Goal: Information Seeking & Learning: Learn about a topic

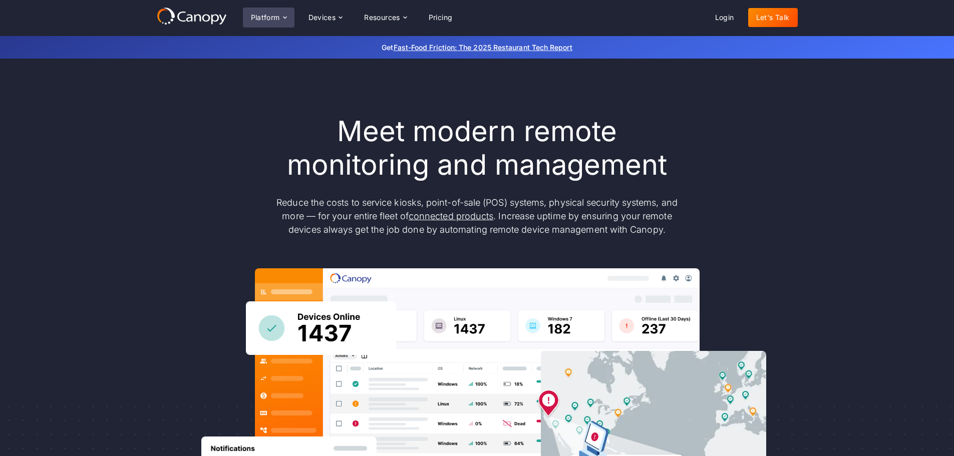
click at [269, 17] on div "Platform" at bounding box center [265, 17] width 29 height 7
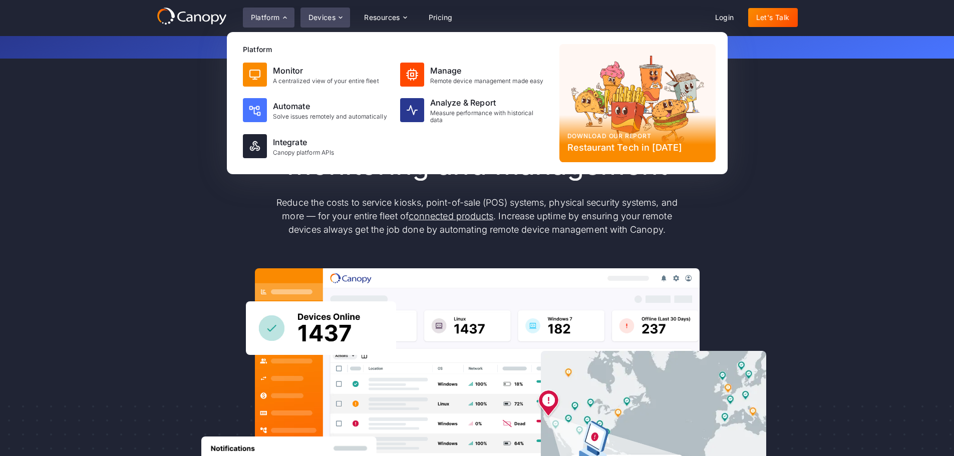
click at [317, 18] on div "Devices" at bounding box center [322, 17] width 28 height 7
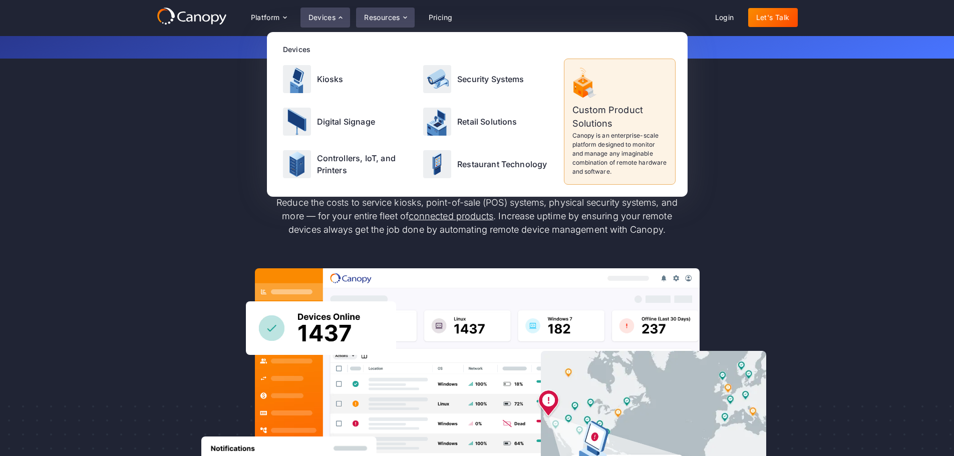
click at [373, 23] on div "Resources" at bounding box center [385, 18] width 58 height 20
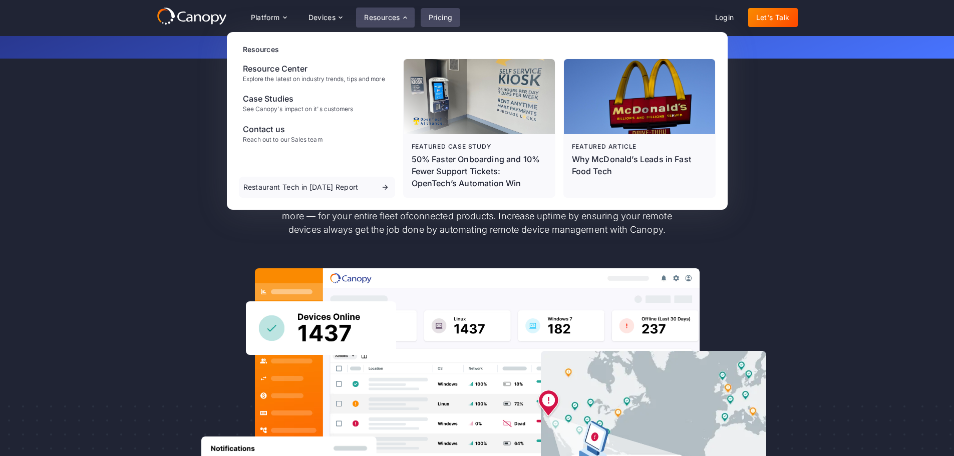
click at [436, 22] on link "Pricing" at bounding box center [440, 17] width 40 height 19
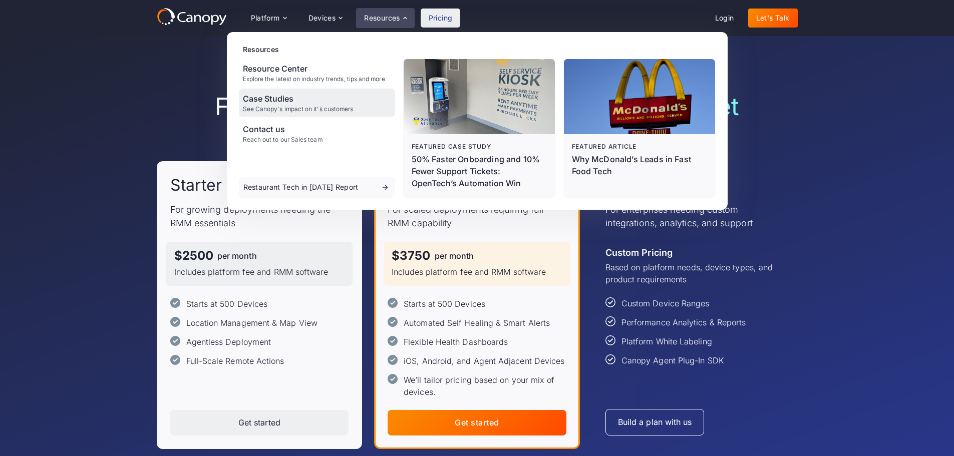
click at [267, 97] on div "Case Studies" at bounding box center [298, 99] width 111 height 12
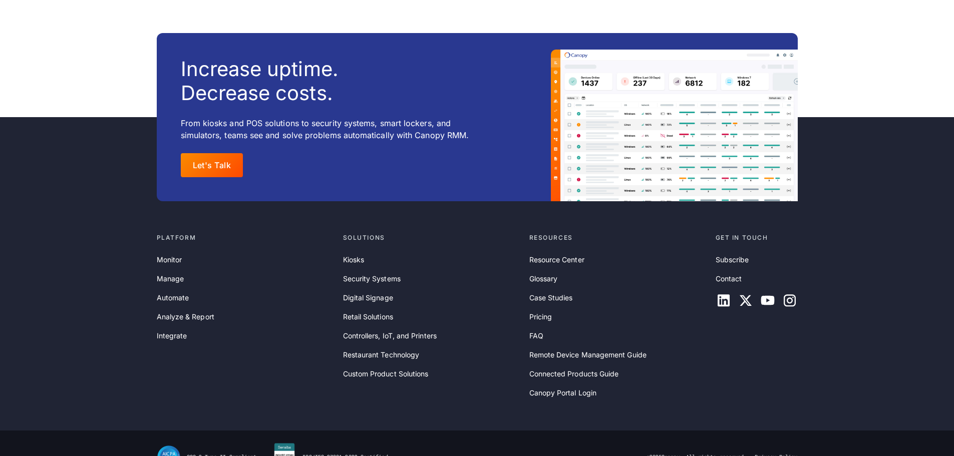
scroll to position [1681, 0]
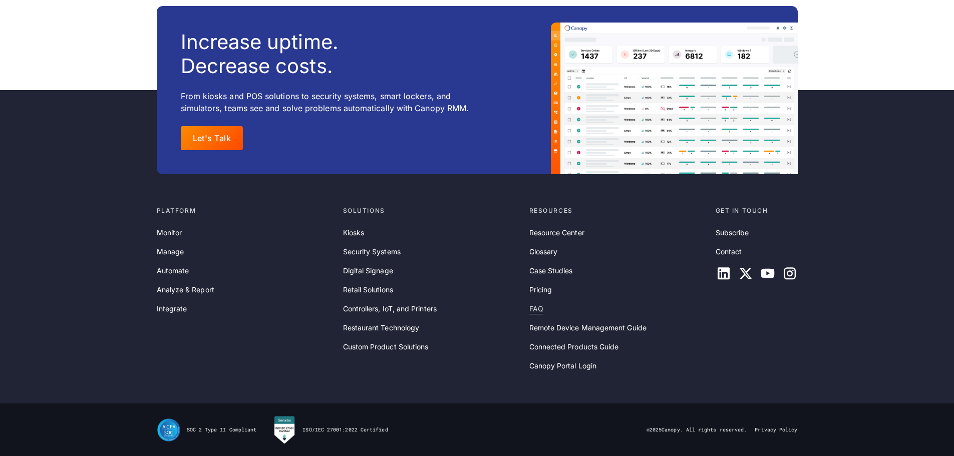
click at [529, 311] on link "FAQ" at bounding box center [536, 308] width 14 height 11
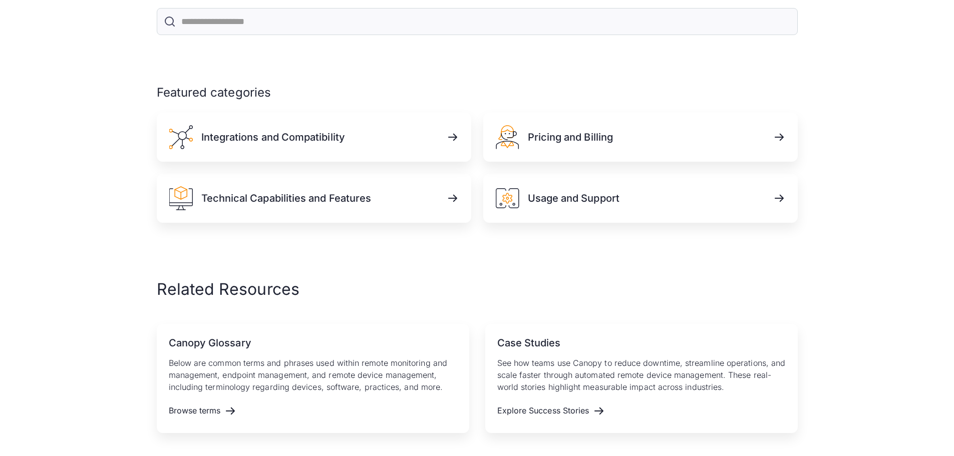
scroll to position [521, 0]
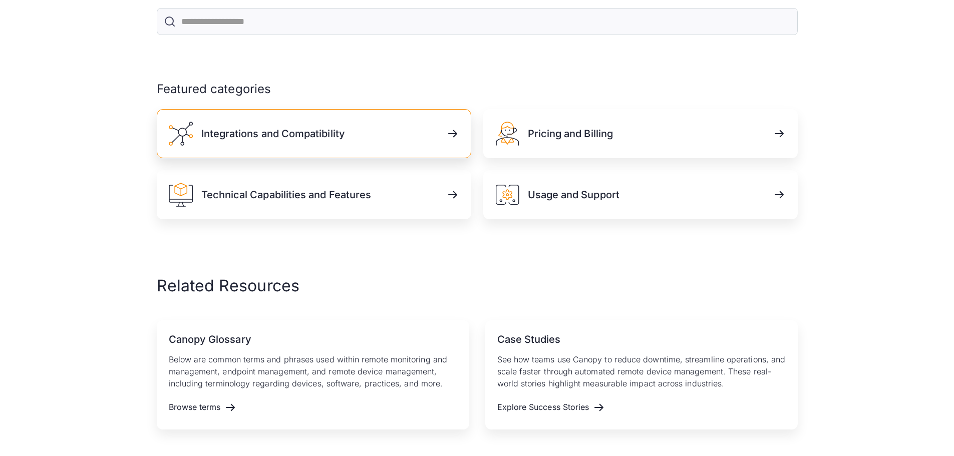
click at [412, 109] on link "Integrations and Compatibility" at bounding box center [314, 133] width 314 height 49
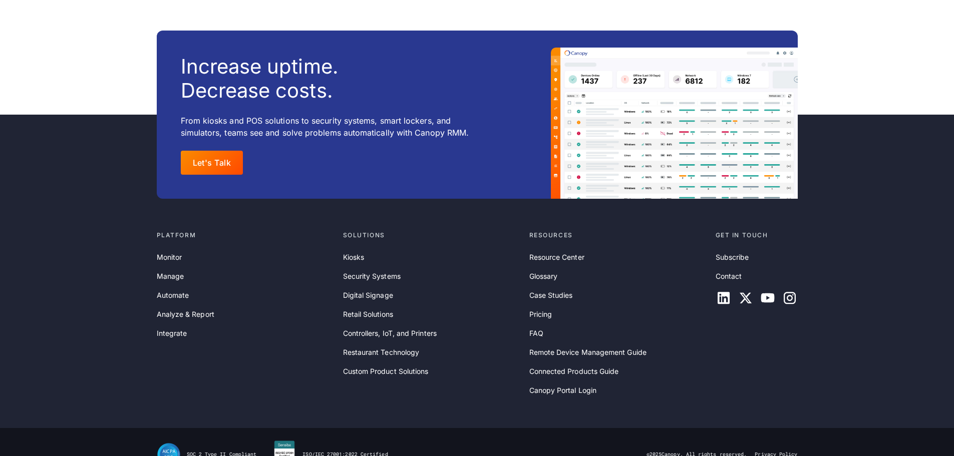
scroll to position [989, 0]
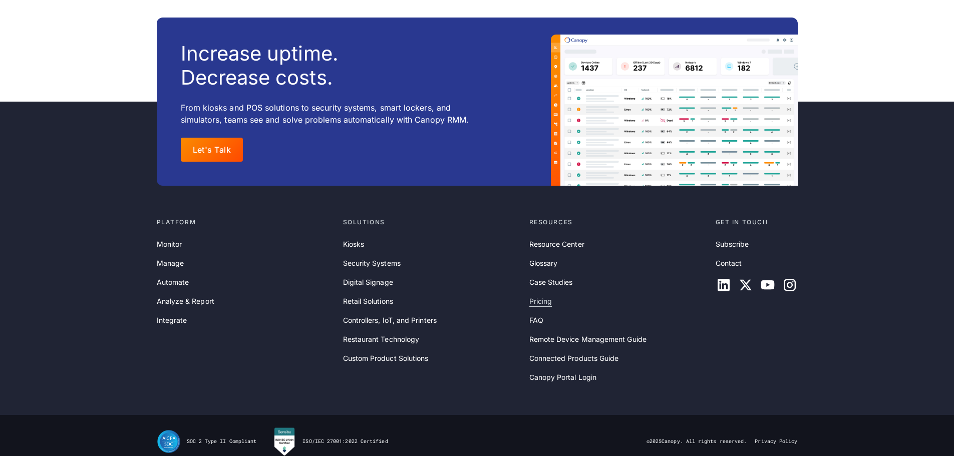
click at [545, 296] on link "Pricing" at bounding box center [540, 301] width 23 height 11
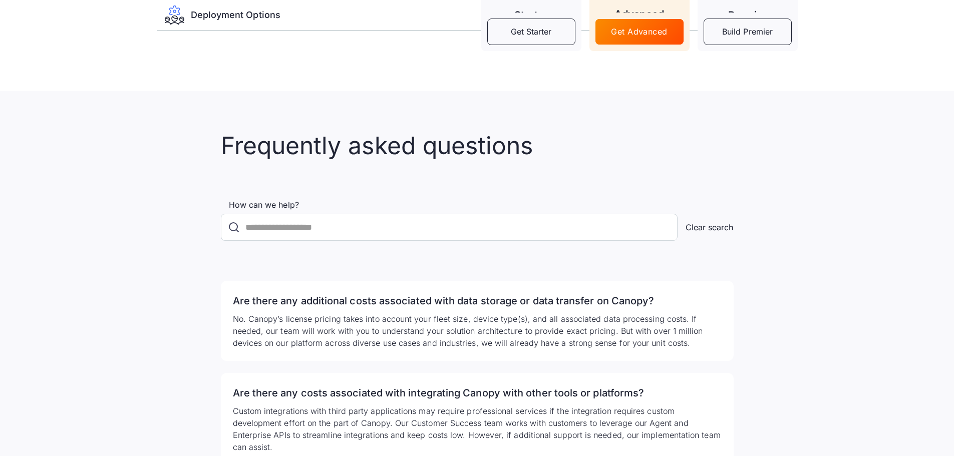
scroll to position [1712, 0]
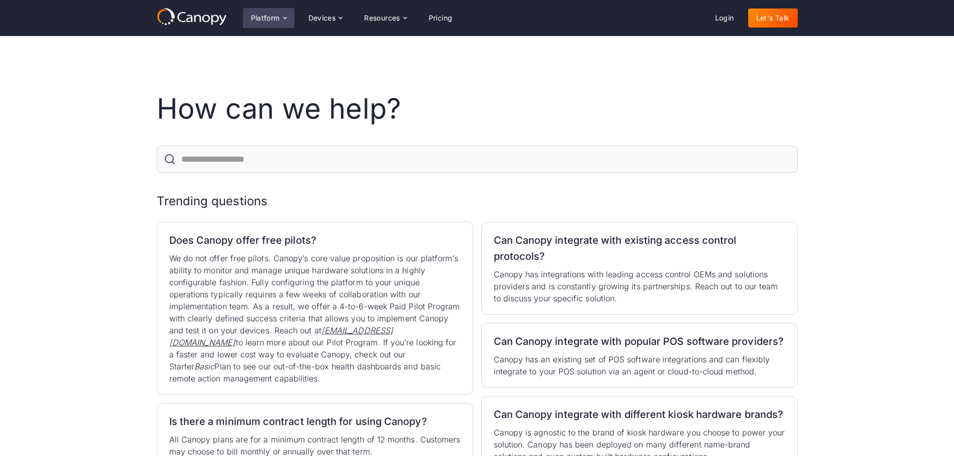
click at [269, 12] on div "Platform" at bounding box center [269, 18] width 52 height 20
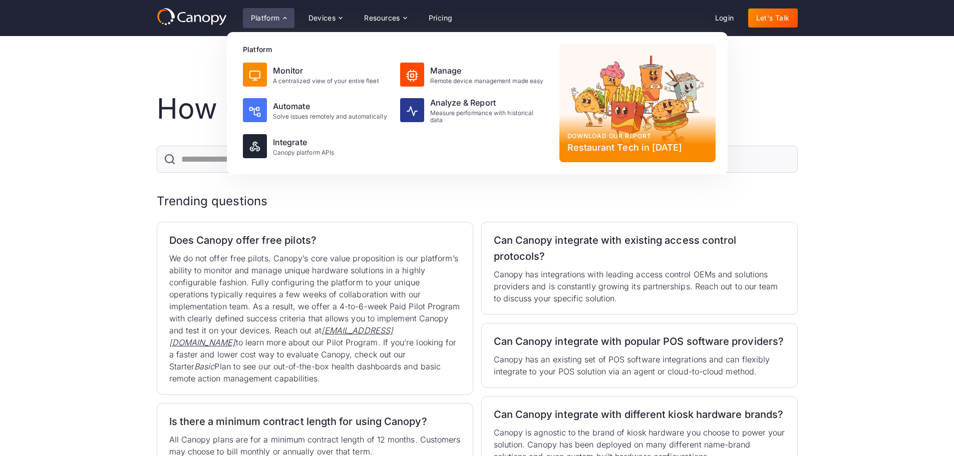
click at [207, 22] on icon at bounding box center [192, 17] width 70 height 18
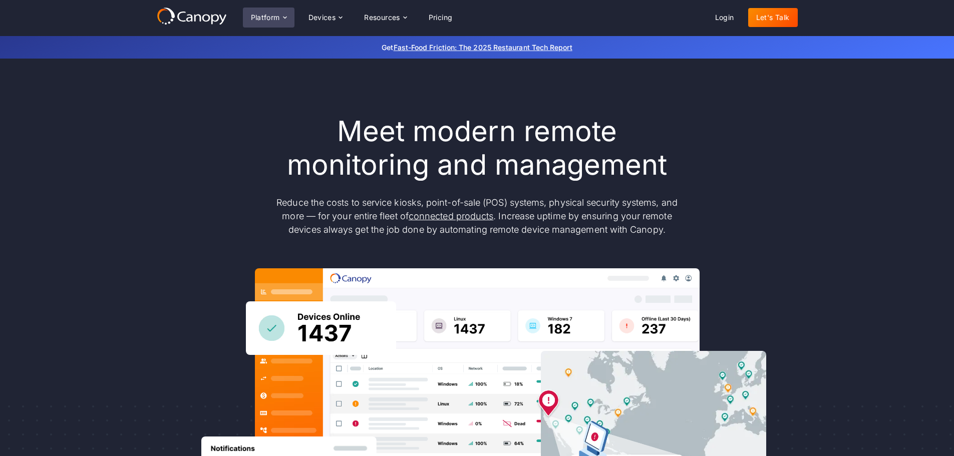
click at [262, 20] on div "Platform" at bounding box center [265, 17] width 29 height 7
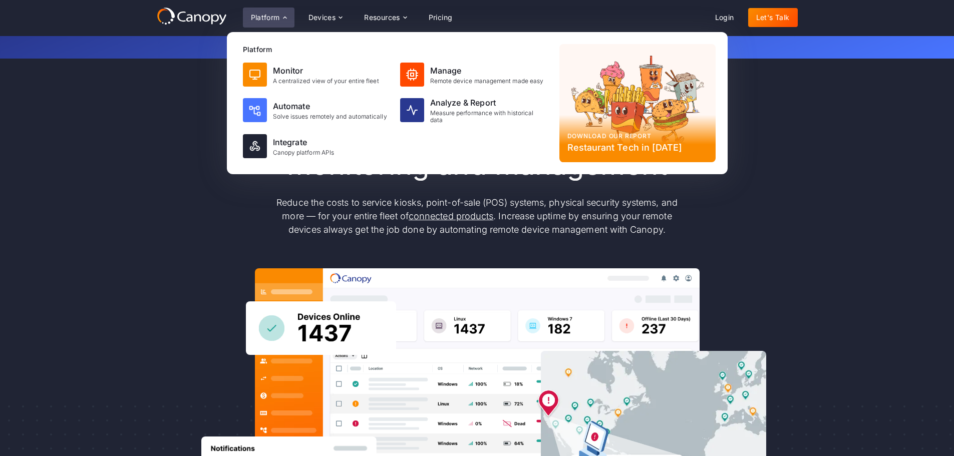
click at [175, 115] on div "Meet modern remote monitoring and management Reduce the costs to service kiosks…" at bounding box center [477, 328] width 641 height 427
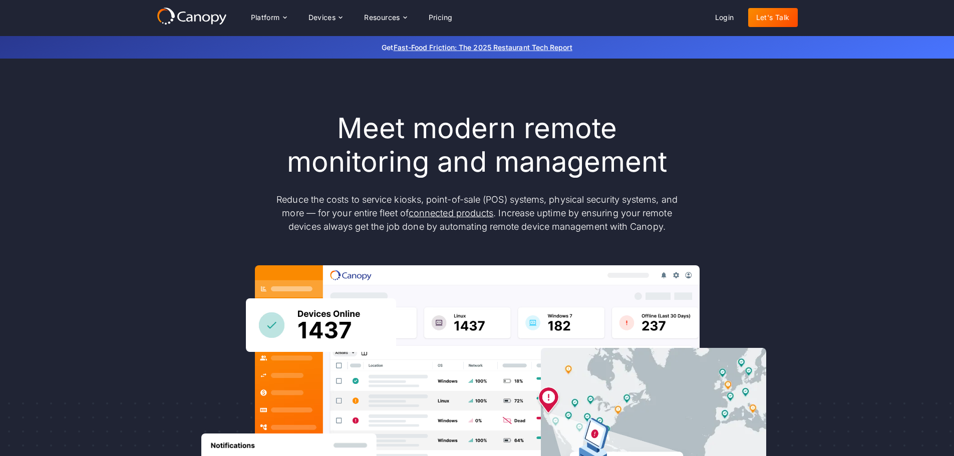
scroll to position [4, 0]
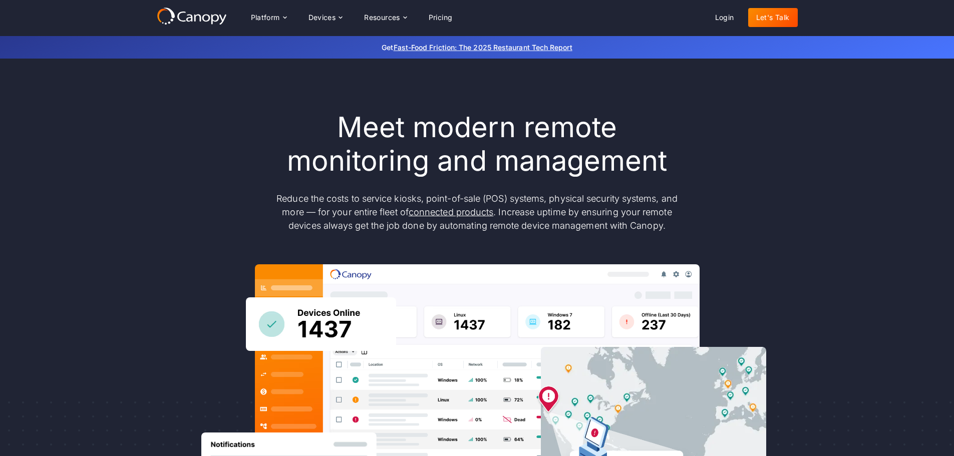
click at [228, 123] on div "Meet modern remote monitoring and management Reduce the costs to service kiosks…" at bounding box center [477, 324] width 641 height 427
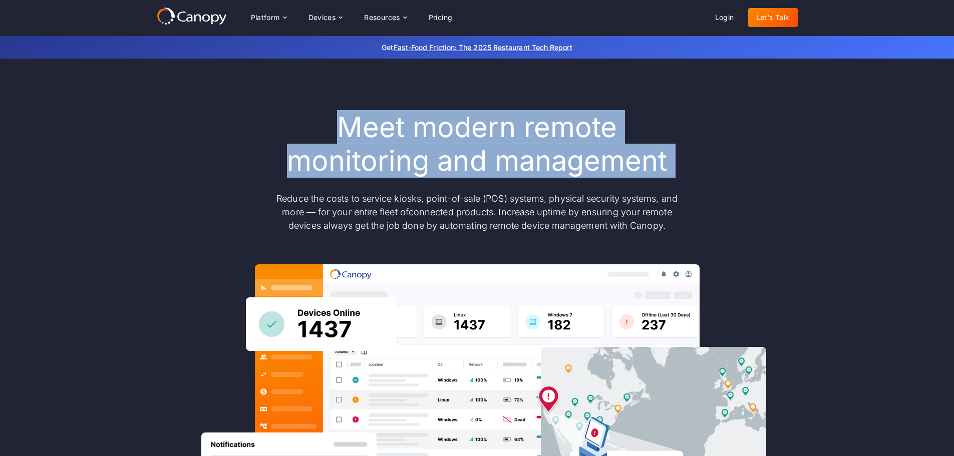
click at [228, 123] on div "Meet modern remote monitoring and management Reduce the costs to service kiosks…" at bounding box center [477, 324] width 641 height 427
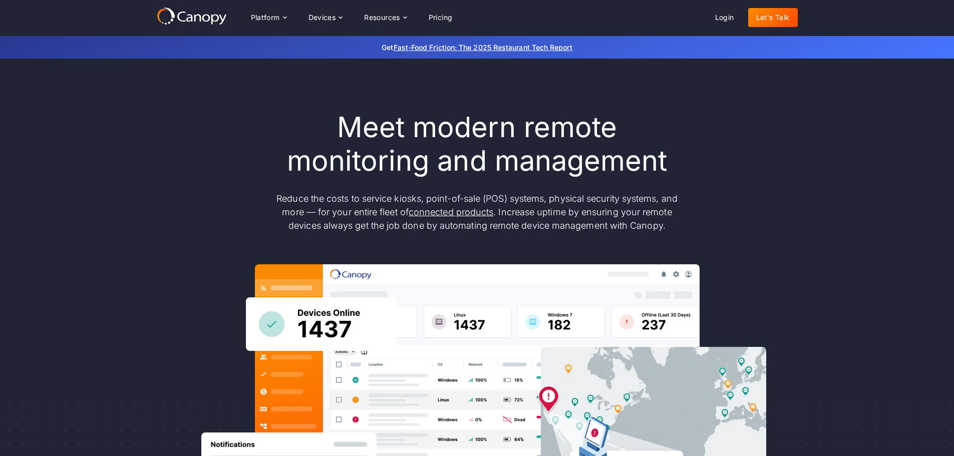
drag, startPoint x: 227, startPoint y: 124, endPoint x: 191, endPoint y: 117, distance: 36.1
click at [191, 117] on div "Meet modern remote monitoring and management Reduce the costs to service kiosks…" at bounding box center [477, 324] width 641 height 427
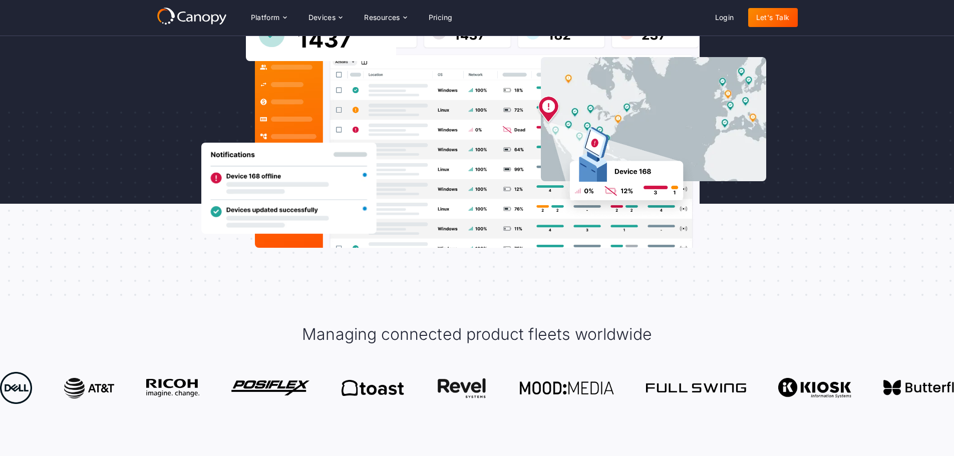
scroll to position [0, 0]
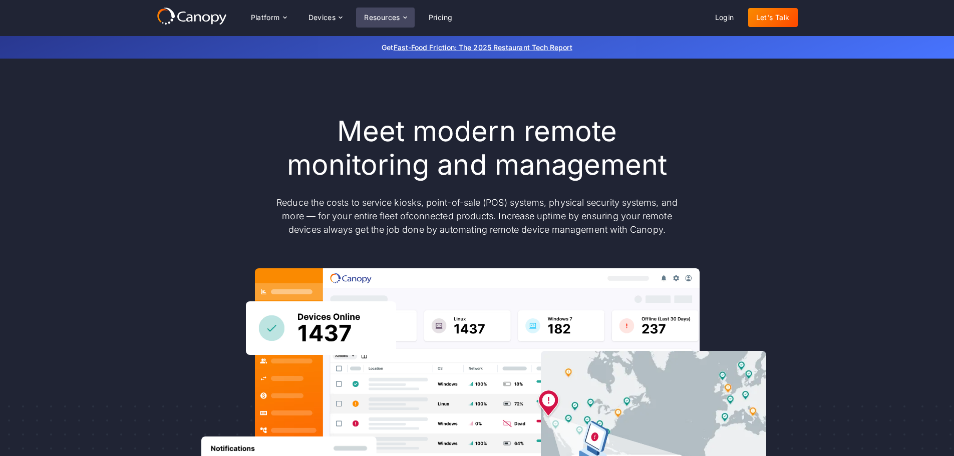
click at [402, 18] on icon at bounding box center [405, 18] width 8 height 8
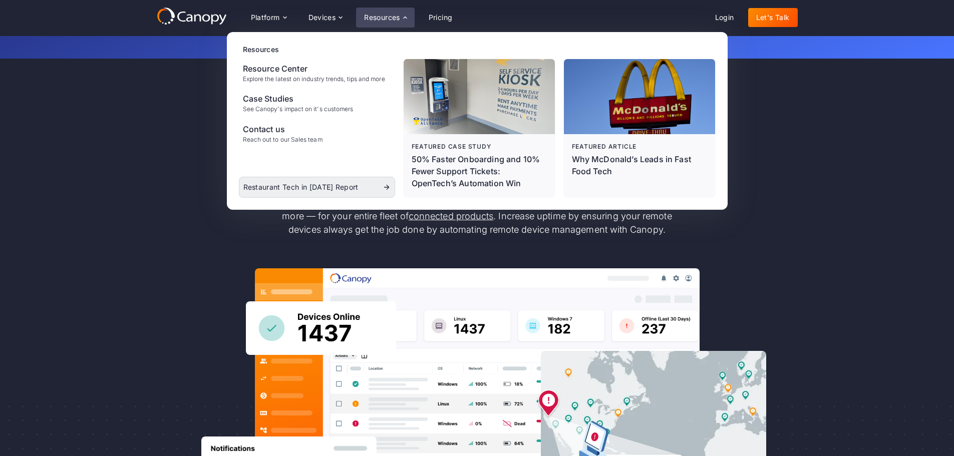
click at [378, 188] on link "Restaurant Tech in [DATE] Report" at bounding box center [317, 187] width 156 height 21
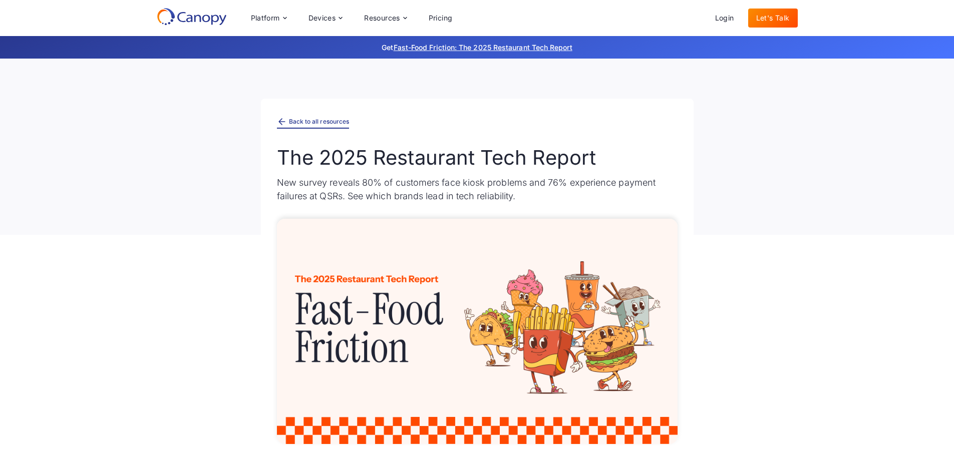
click at [283, 122] on icon at bounding box center [282, 122] width 10 height 10
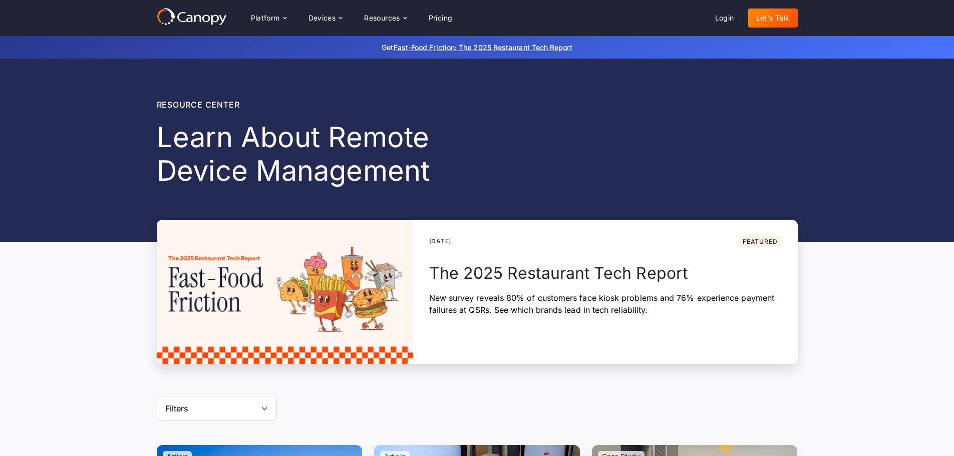
scroll to position [1, 0]
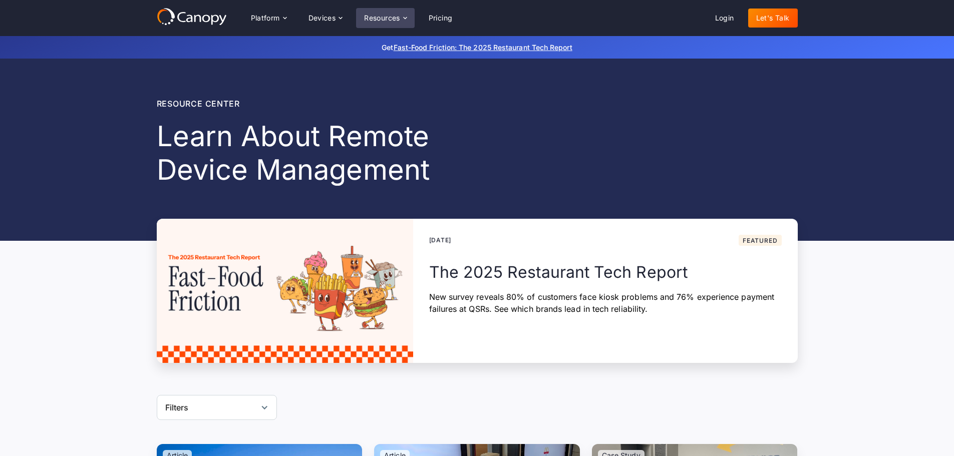
click at [400, 16] on div "Resources" at bounding box center [382, 18] width 36 height 7
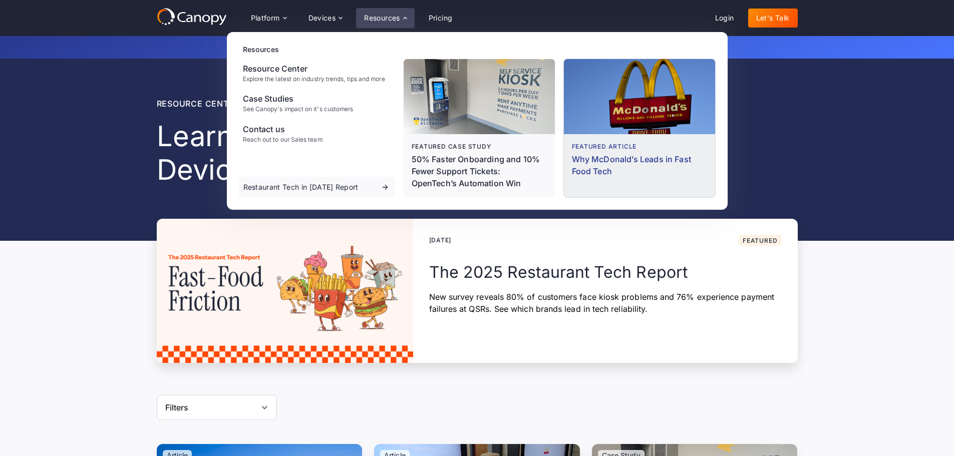
click at [602, 159] on div "Why McDonald’s Leads in Fast Food Tech" at bounding box center [639, 165] width 135 height 24
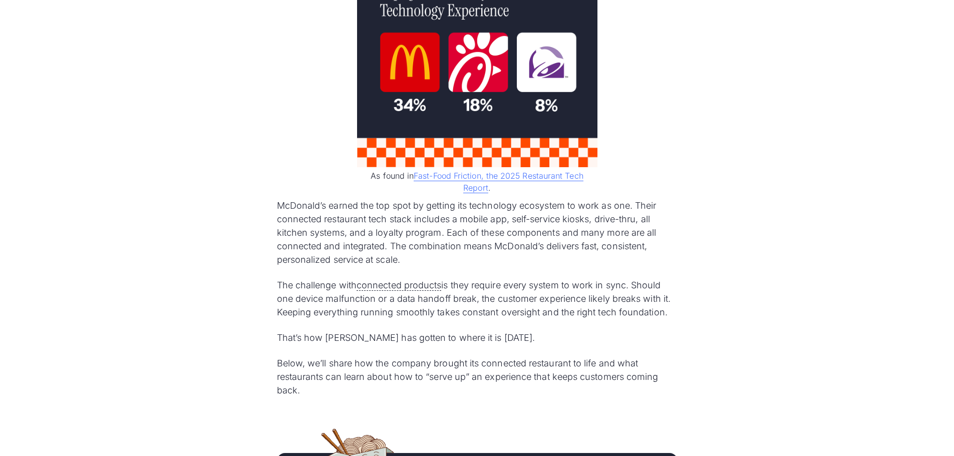
scroll to position [858, 0]
click at [544, 286] on p "The challenge with connected products is they require every system to work in s…" at bounding box center [477, 298] width 400 height 41
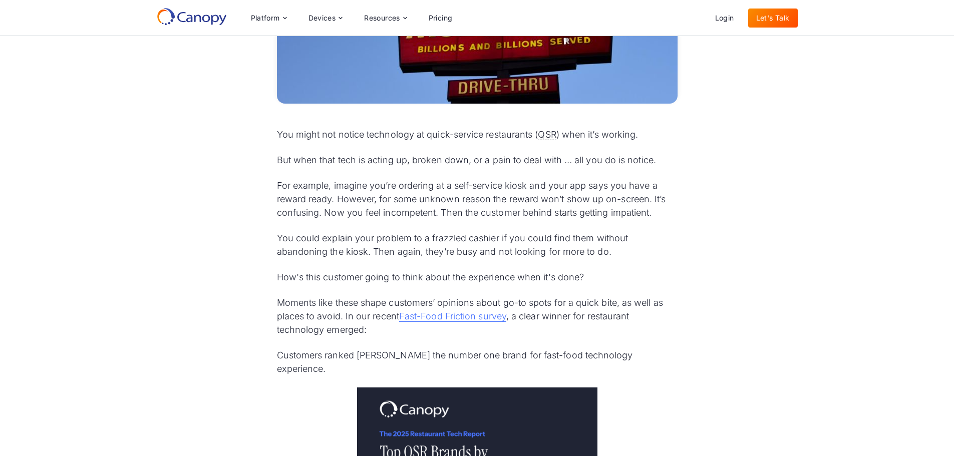
scroll to position [0, 0]
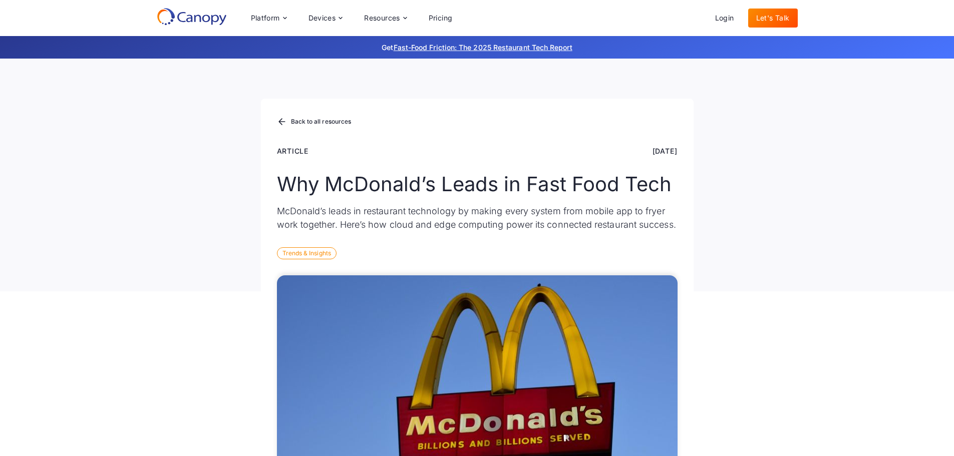
click at [184, 13] on icon at bounding box center [192, 17] width 70 height 18
